Goal: Transaction & Acquisition: Purchase product/service

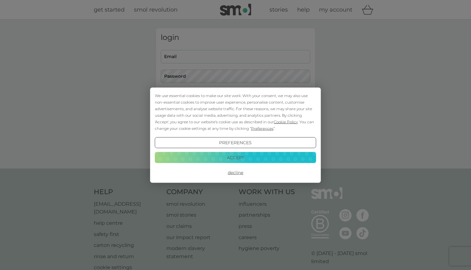
click at [236, 157] on button "Accept" at bounding box center [236, 157] width 162 height 11
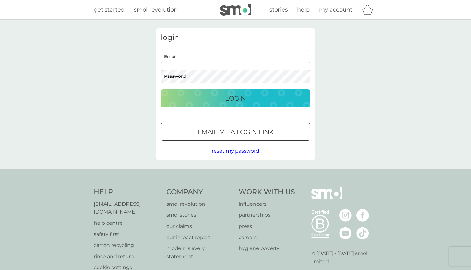
click at [190, 57] on input "Email" at bounding box center [236, 56] width 150 height 13
type input "[EMAIL_ADDRESS][DOMAIN_NAME]"
click at [206, 97] on div "Login" at bounding box center [235, 98] width 137 height 10
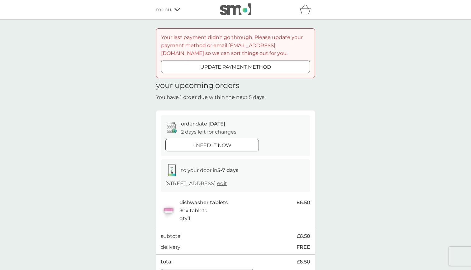
click at [167, 11] on span "menu" at bounding box center [163, 10] width 15 height 8
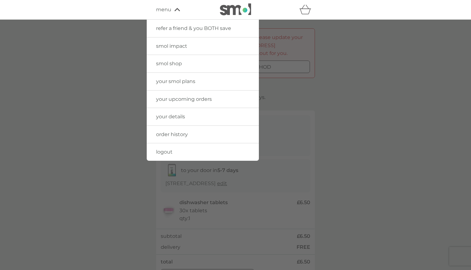
click at [270, 37] on div at bounding box center [235, 155] width 471 height 270
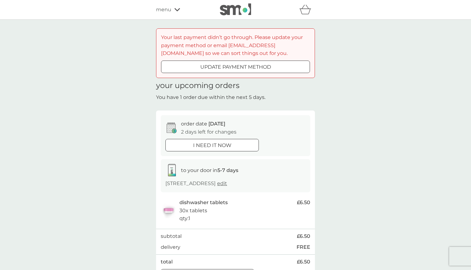
click at [171, 13] on div "menu" at bounding box center [182, 10] width 53 height 8
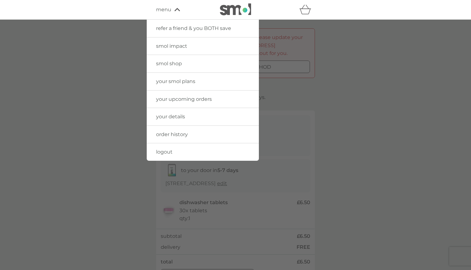
click at [167, 121] on link "your details" at bounding box center [203, 116] width 112 height 17
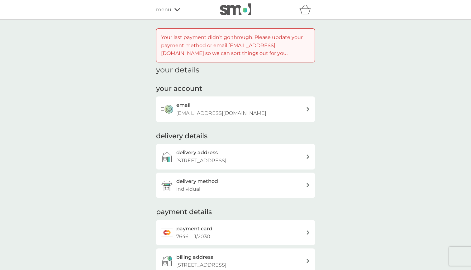
click at [177, 5] on div "refer a friend & you BOTH save smol impact smol shop your smol plans your upcom…" at bounding box center [235, 9] width 159 height 12
click at [175, 9] on icon at bounding box center [178, 9] width 6 height 3
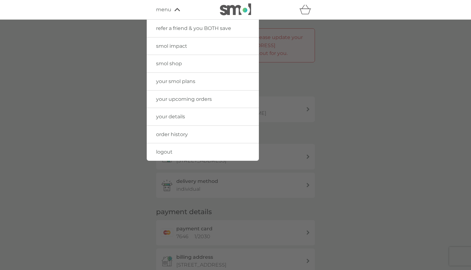
click at [175, 135] on span "order history" at bounding box center [172, 134] width 32 height 6
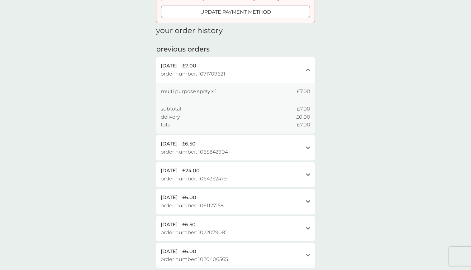
scroll to position [57, 0]
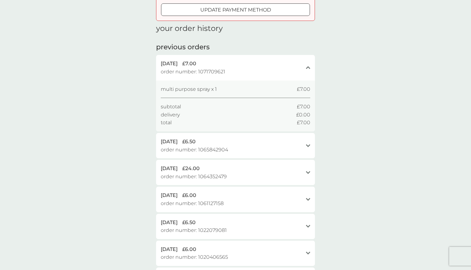
click at [289, 142] on div "31 Jul 2025 £6.50" at bounding box center [232, 141] width 142 height 8
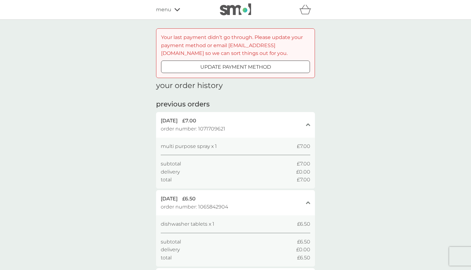
scroll to position [0, 0]
click at [176, 3] on div "refer a friend & you BOTH save smol impact smol shop your smol plans your upcom…" at bounding box center [235, 9] width 159 height 12
click at [175, 10] on icon at bounding box center [178, 10] width 6 height 4
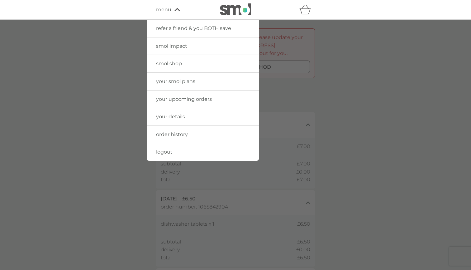
click at [182, 83] on span "your smol plans" at bounding box center [175, 81] width 39 height 6
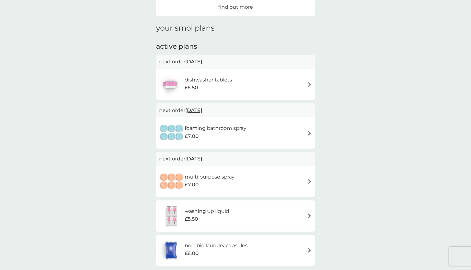
scroll to position [122, 0]
click at [264, 76] on div "dishwasher tablets £6.50" at bounding box center [235, 85] width 153 height 22
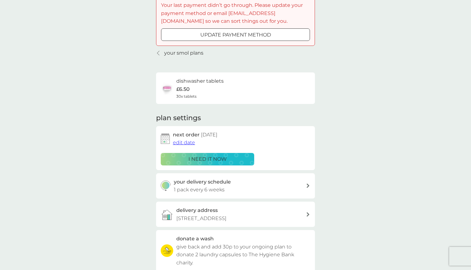
scroll to position [36, 0]
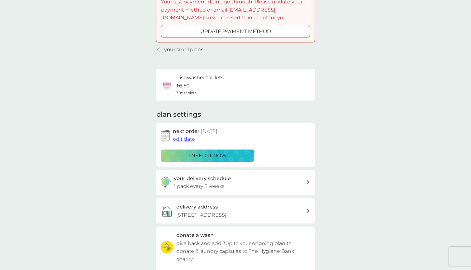
click at [189, 136] on span "edit date" at bounding box center [184, 139] width 22 height 6
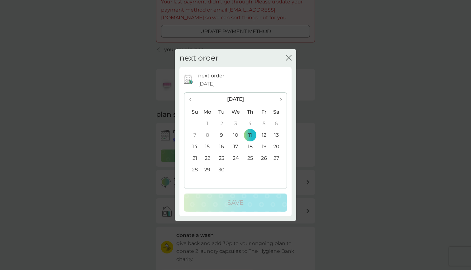
click at [282, 96] on span "›" at bounding box center [279, 99] width 6 height 13
click at [238, 122] on td "1" at bounding box center [236, 124] width 14 height 12
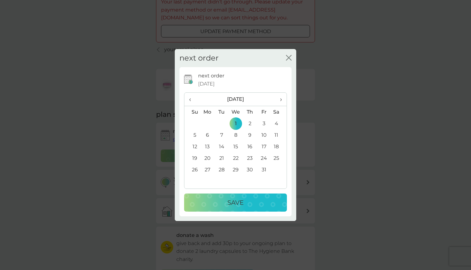
click at [222, 200] on div "Save" at bounding box center [236, 202] width 90 height 10
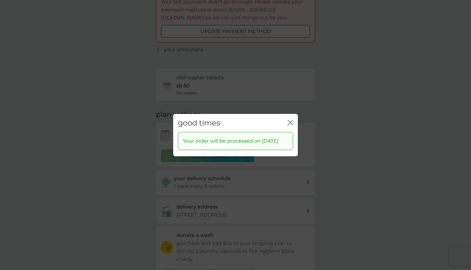
click at [291, 121] on icon "close" at bounding box center [291, 122] width 6 height 6
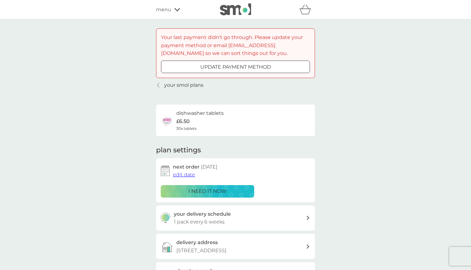
scroll to position [0, 0]
click at [161, 83] on link "your smol plans" at bounding box center [179, 85] width 47 height 8
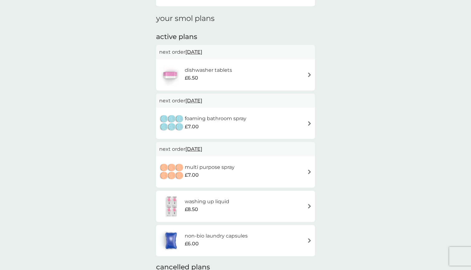
scroll to position [136, 0]
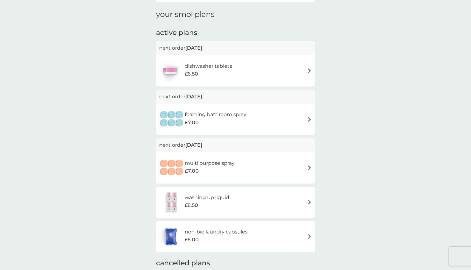
click at [233, 199] on div "washing up liquid £8.50" at bounding box center [210, 201] width 51 height 17
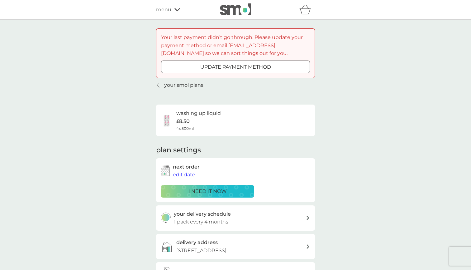
click at [224, 189] on p "i need it now" at bounding box center [208, 191] width 38 height 8
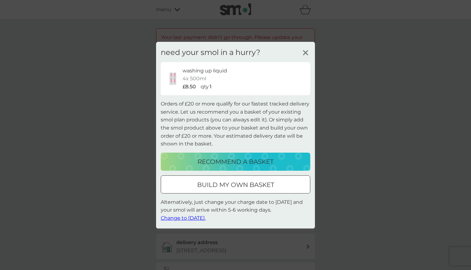
click at [231, 181] on div at bounding box center [235, 184] width 22 height 7
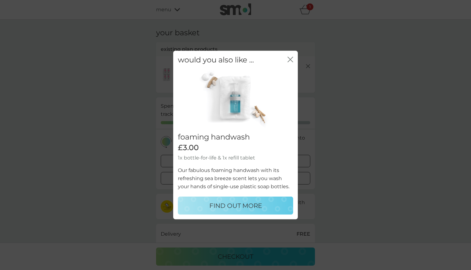
click at [291, 58] on icon "close" at bounding box center [291, 59] width 6 height 6
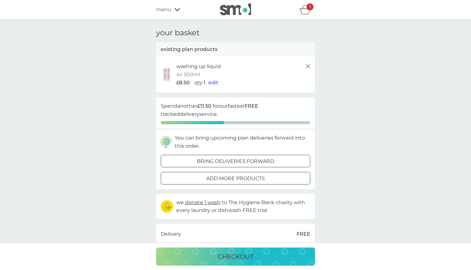
click at [233, 181] on button "add more products" at bounding box center [236, 178] width 150 height 12
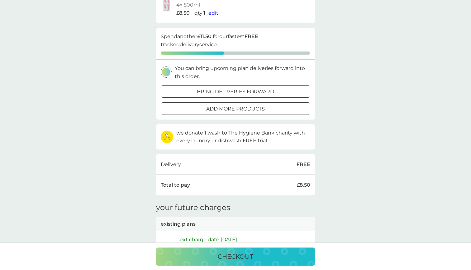
scroll to position [69, 0]
click at [250, 89] on p "bring deliveries forward" at bounding box center [235, 92] width 77 height 8
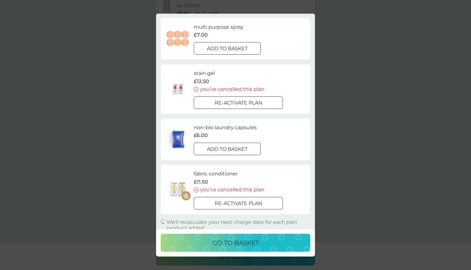
scroll to position [156, 0]
click at [238, 147] on div at bounding box center [227, 147] width 22 height 7
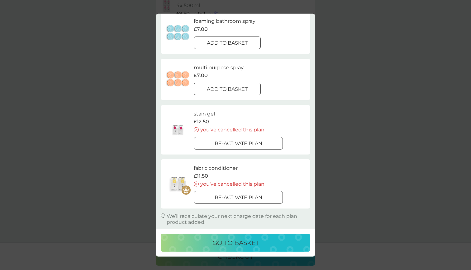
scroll to position [113, 0]
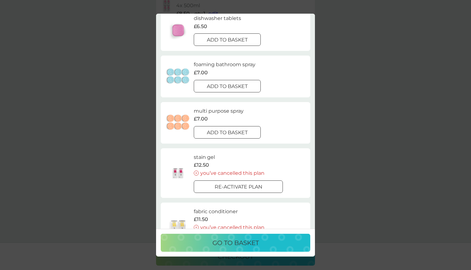
click at [386, 95] on div "your existing plans close we can recommend a basket of upcoming deliveries and …" at bounding box center [235, 135] width 471 height 270
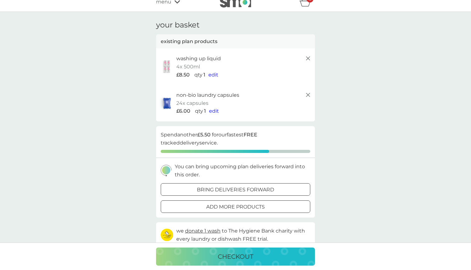
scroll to position [2, 0]
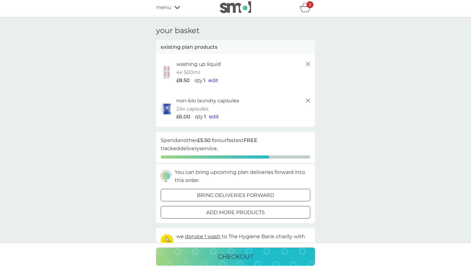
click at [213, 115] on span "edit" at bounding box center [214, 116] width 10 height 6
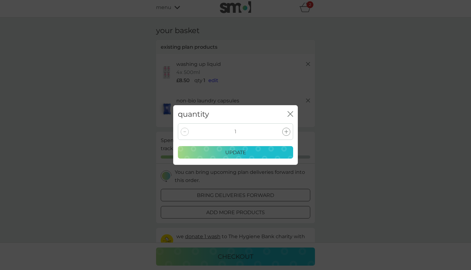
click at [285, 129] on div at bounding box center [286, 132] width 8 height 8
click at [235, 154] on p "update" at bounding box center [235, 152] width 21 height 8
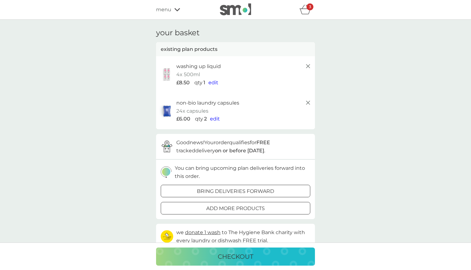
scroll to position [0, 0]
click at [223, 258] on p "checkout" at bounding box center [236, 256] width 36 height 10
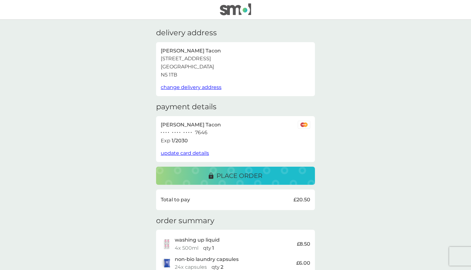
click at [185, 153] on span "update card details" at bounding box center [185, 153] width 48 height 6
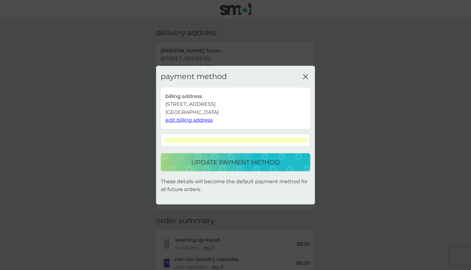
click at [248, 162] on p "update payment method" at bounding box center [235, 162] width 89 height 10
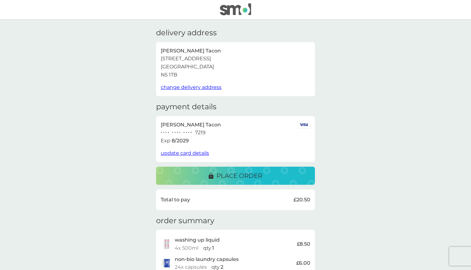
click at [234, 174] on p "place order" at bounding box center [240, 176] width 46 height 10
